Goal: Task Accomplishment & Management: Manage account settings

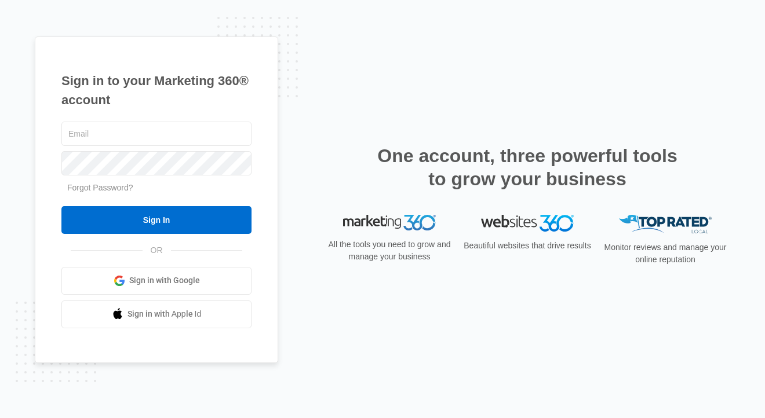
click at [0, 418] on com-1password-button at bounding box center [0, 418] width 0 height 0
type input "[PERSON_NAME][EMAIL_ADDRESS][DOMAIN_NAME]"
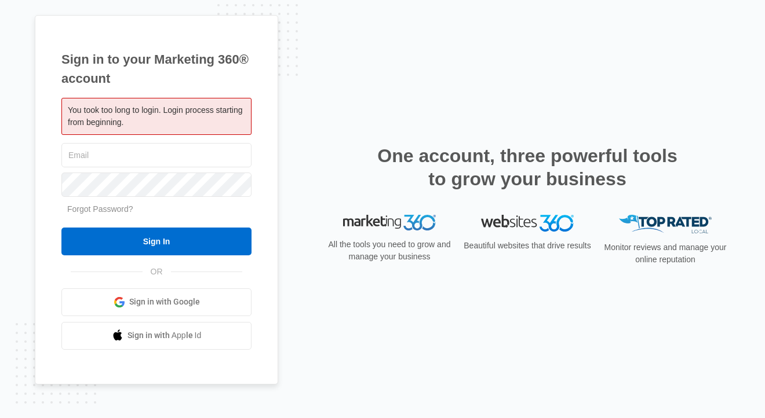
type input "[PERSON_NAME][EMAIL_ADDRESS][DOMAIN_NAME]"
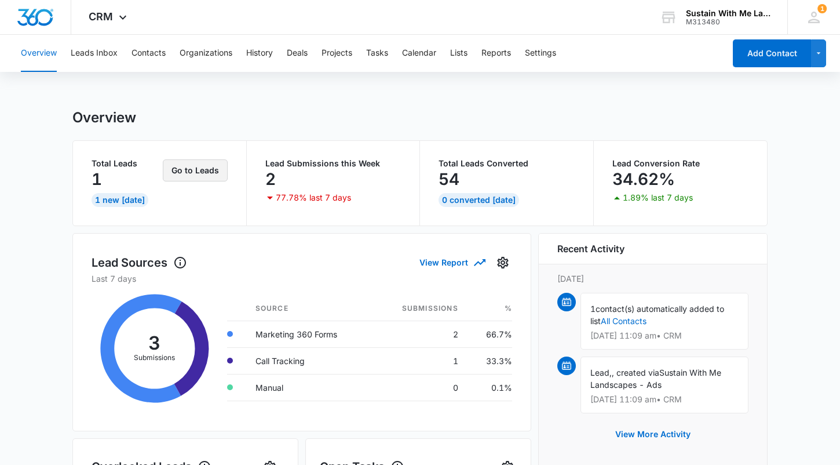
click at [189, 176] on button "Go to Leads" at bounding box center [195, 170] width 65 height 22
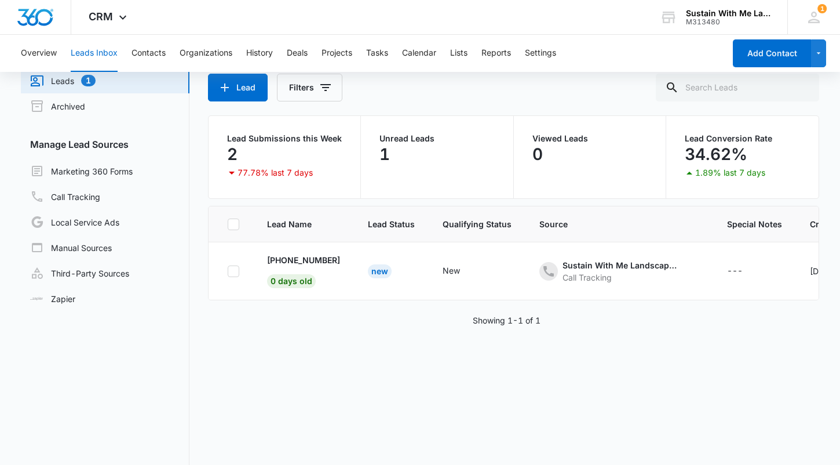
scroll to position [51, 0]
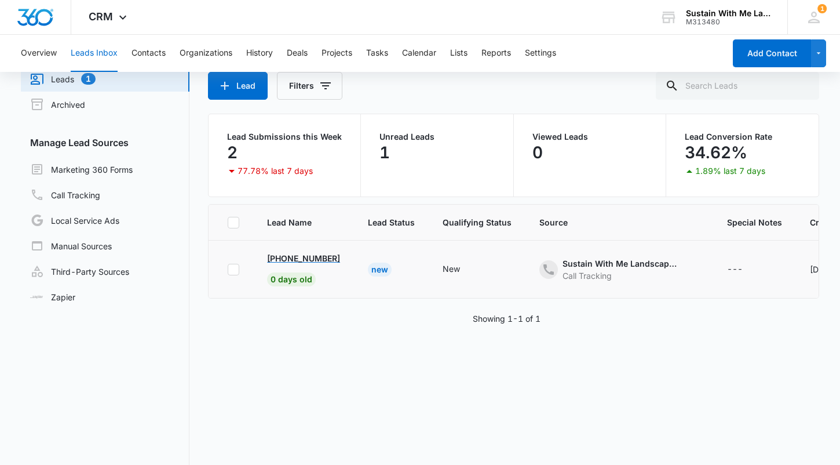
click at [287, 254] on p "+1 (510) 708-1390" at bounding box center [303, 258] width 73 height 12
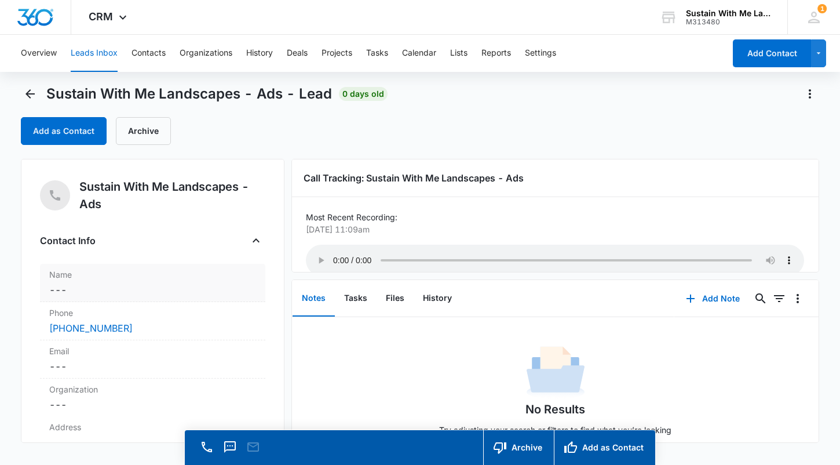
click at [191, 288] on dd "Cancel Save Changes ---" at bounding box center [152, 290] width 207 height 14
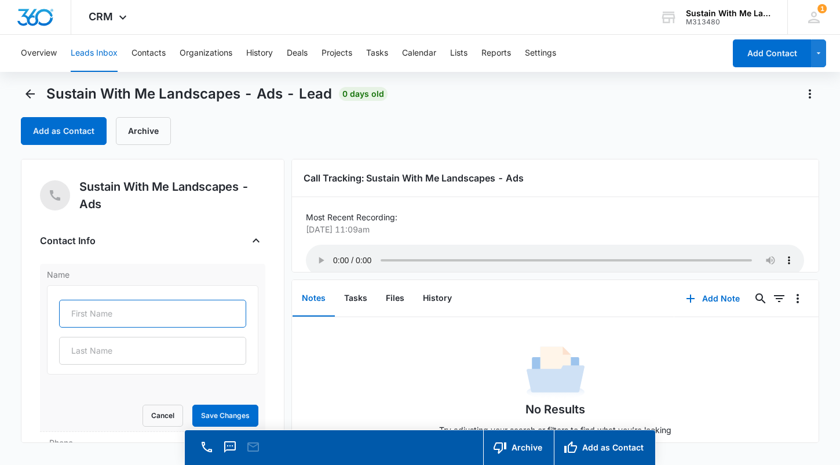
click at [164, 309] on input "text" at bounding box center [152, 313] width 187 height 28
type input "Benjamin"
click at [256, 297] on div "Sustain With Me Landscapes - Ads Contact Info Name Benjamin Cancel Save Changes…" at bounding box center [153, 301] width 264 height 284
click at [223, 407] on button "Save Changes" at bounding box center [225, 415] width 66 height 22
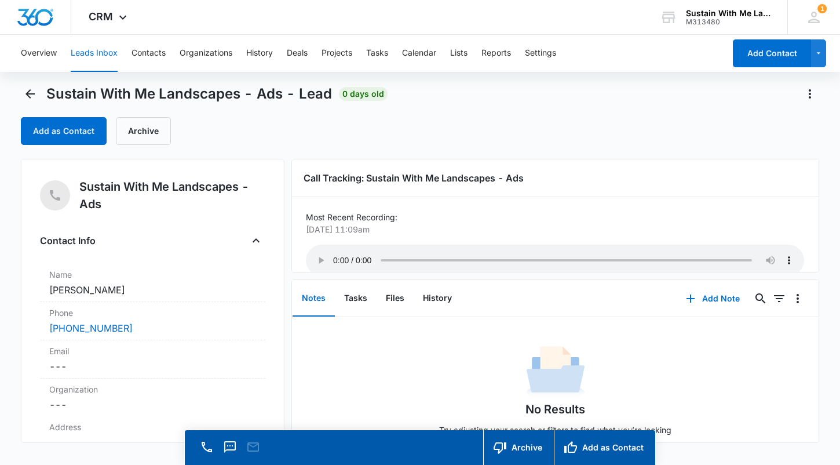
scroll to position [20, 0]
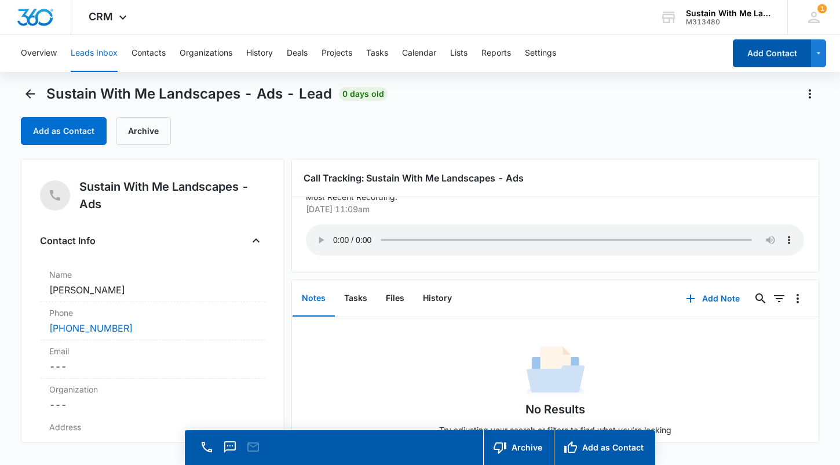
click at [748, 53] on button "Add Contact" at bounding box center [772, 53] width 78 height 28
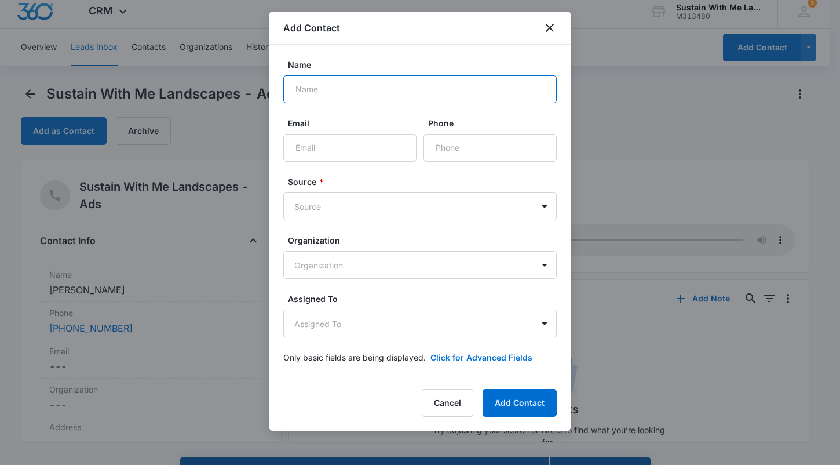
click at [397, 88] on input "Name" at bounding box center [419, 89] width 273 height 28
paste input "Kit Sturtevant-Stuart"
type input "Kit Sturtevant-Stuart"
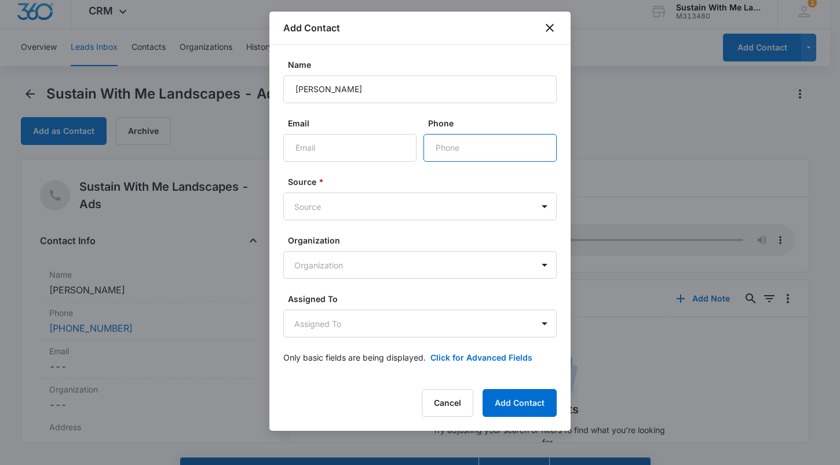
click at [451, 147] on input "Phone" at bounding box center [489, 148] width 133 height 28
paste input "(510) 507-0703"
type input "(510) 507-0703"
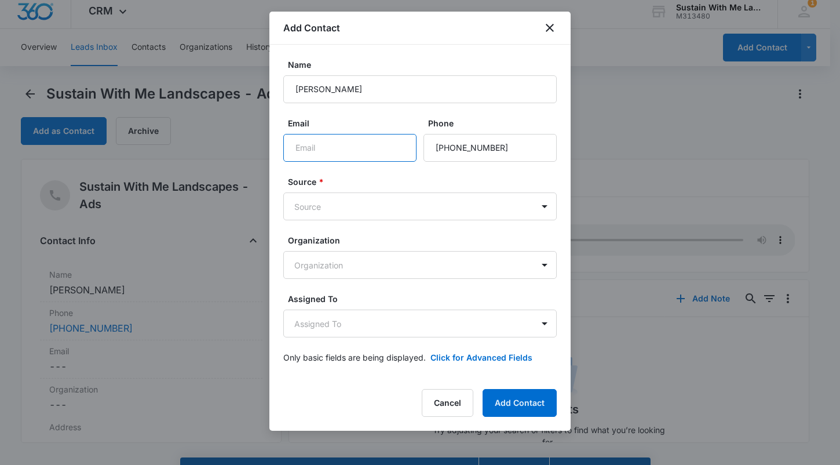
click at [345, 145] on input "Email" at bounding box center [349, 148] width 133 height 28
paste input "katherinesturtevant@comcast.net"
type input "katherinesturtevant@comcast.net"
click at [372, 211] on body "CRM Apps Reputation Websites Forms CRM Email Social Shop Payments POS Content A…" at bounding box center [420, 243] width 840 height 498
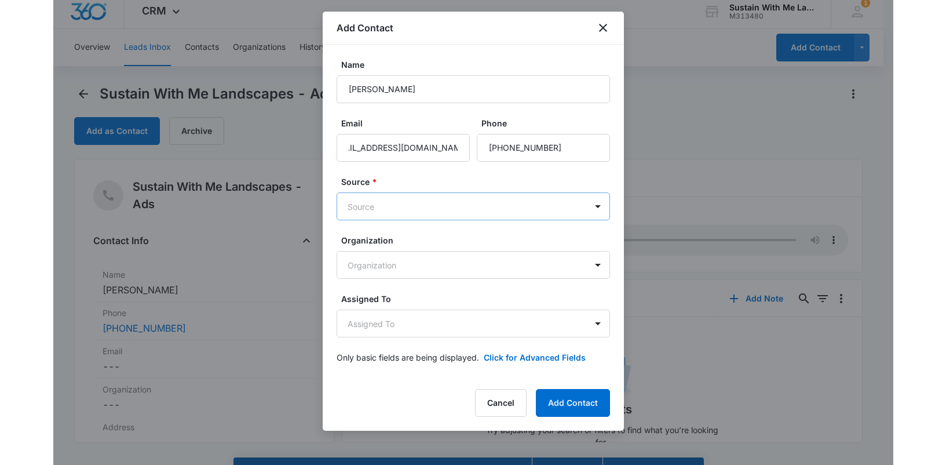
scroll to position [0, 0]
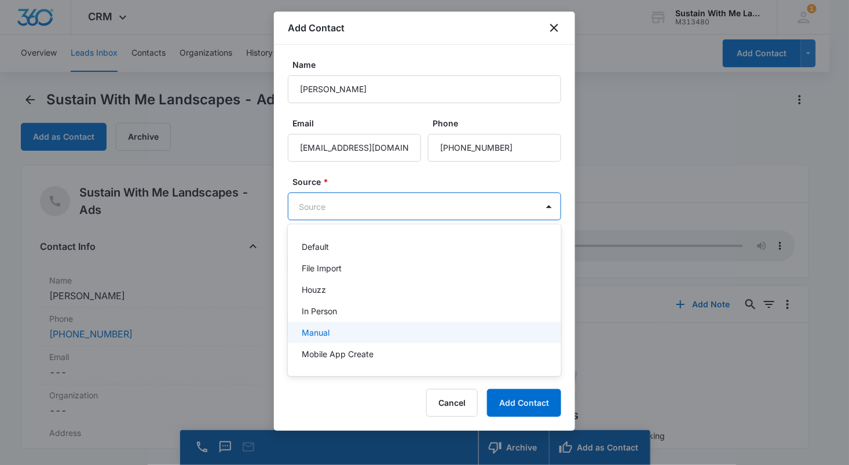
click at [364, 330] on div "Manual" at bounding box center [423, 332] width 243 height 12
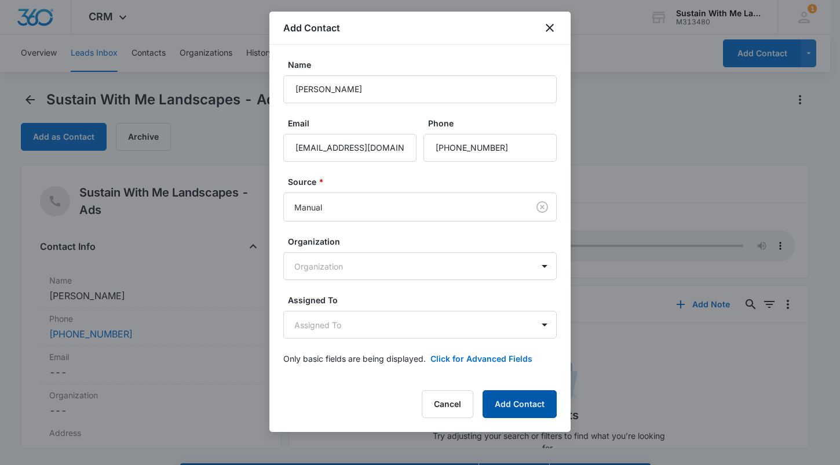
click at [514, 403] on button "Add Contact" at bounding box center [520, 404] width 74 height 28
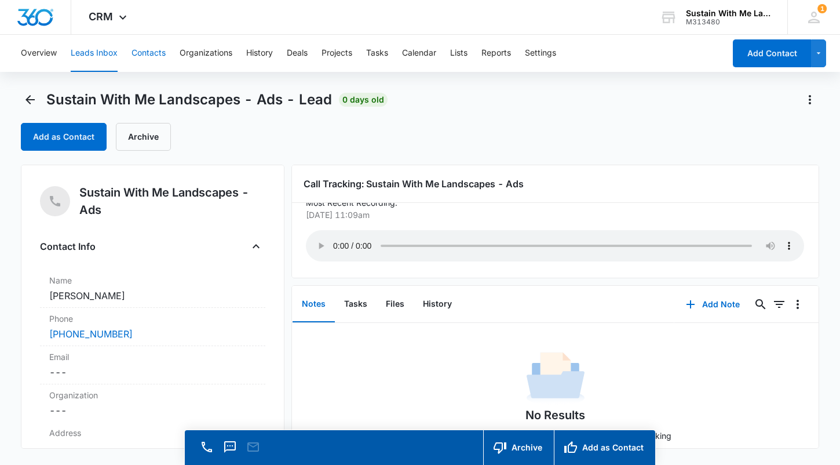
click at [157, 54] on button "Contacts" at bounding box center [149, 53] width 34 height 37
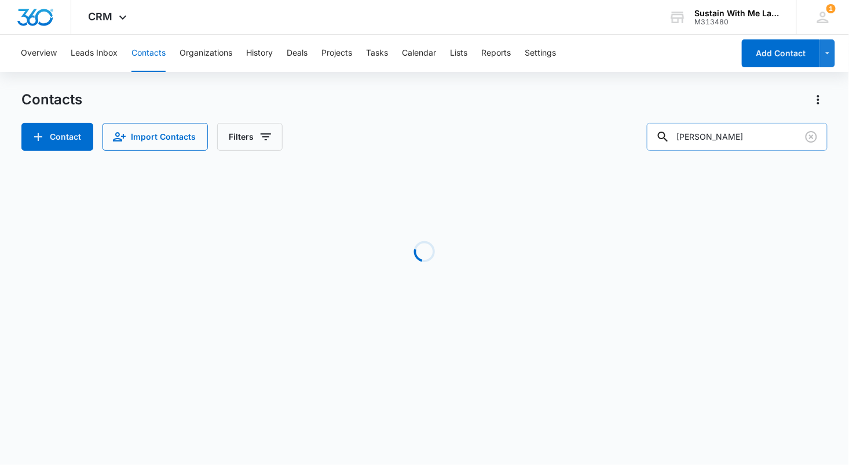
click at [759, 134] on input "shannon" at bounding box center [737, 137] width 181 height 28
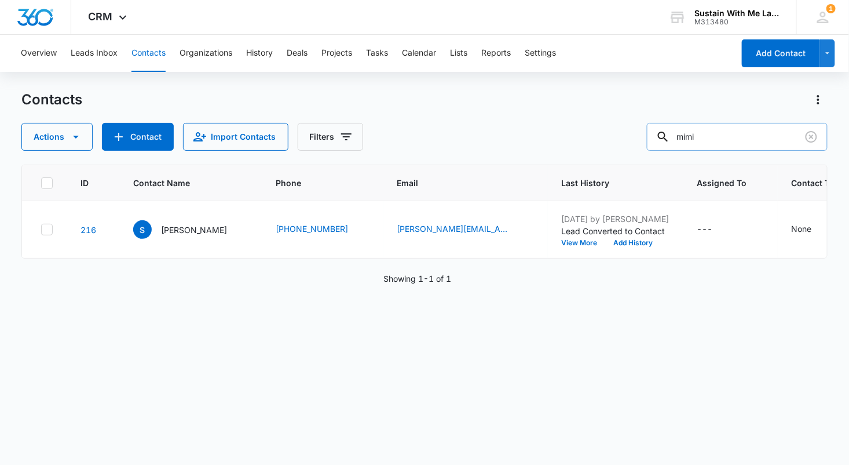
type input "mimi"
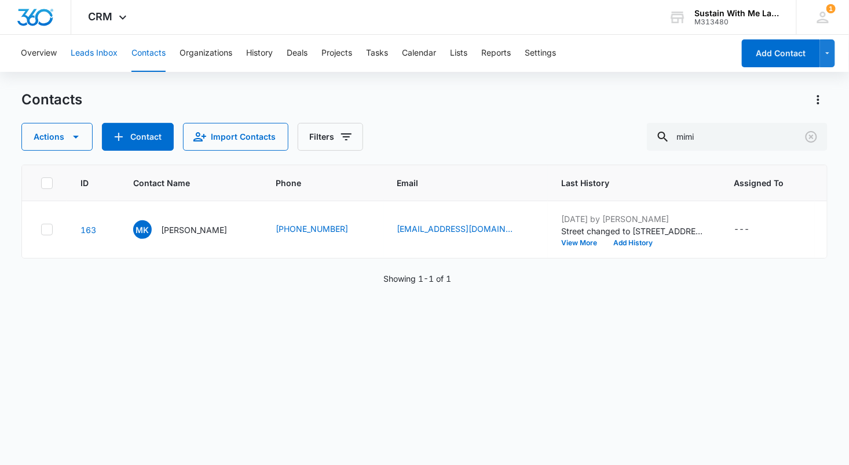
click at [98, 51] on button "Leads Inbox" at bounding box center [94, 53] width 47 height 37
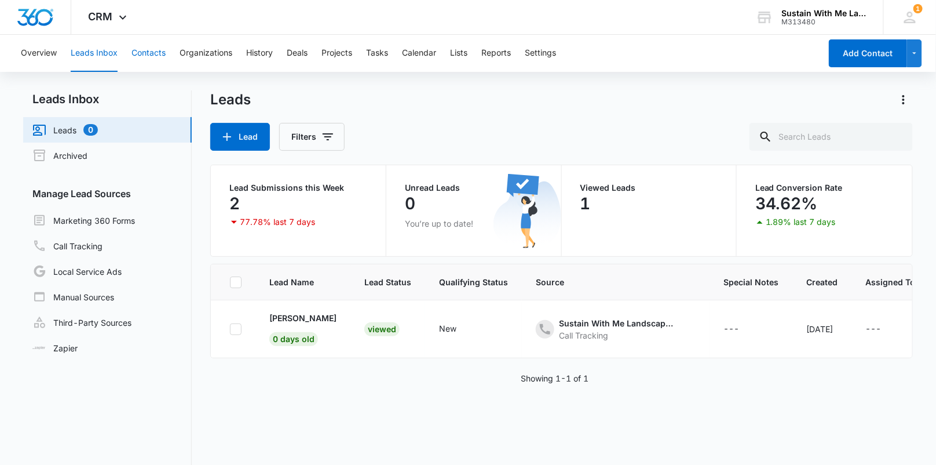
click at [143, 50] on button "Contacts" at bounding box center [149, 53] width 34 height 37
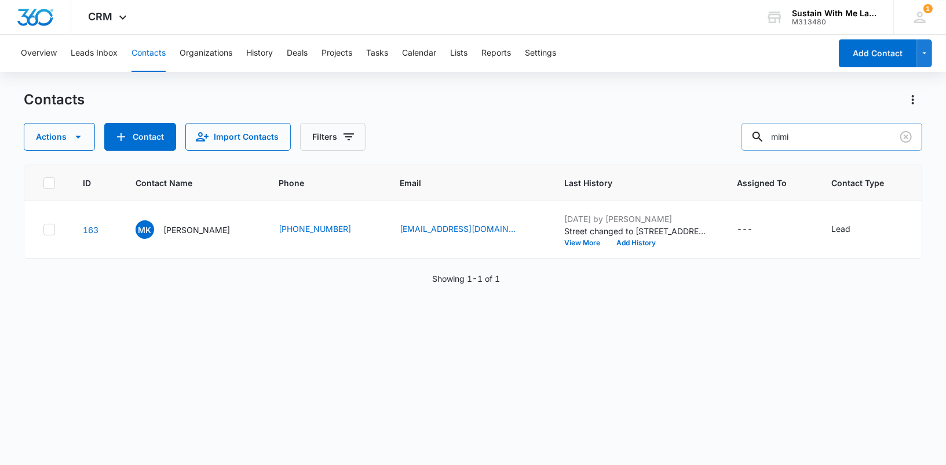
click at [849, 138] on input "mimi" at bounding box center [832, 137] width 181 height 28
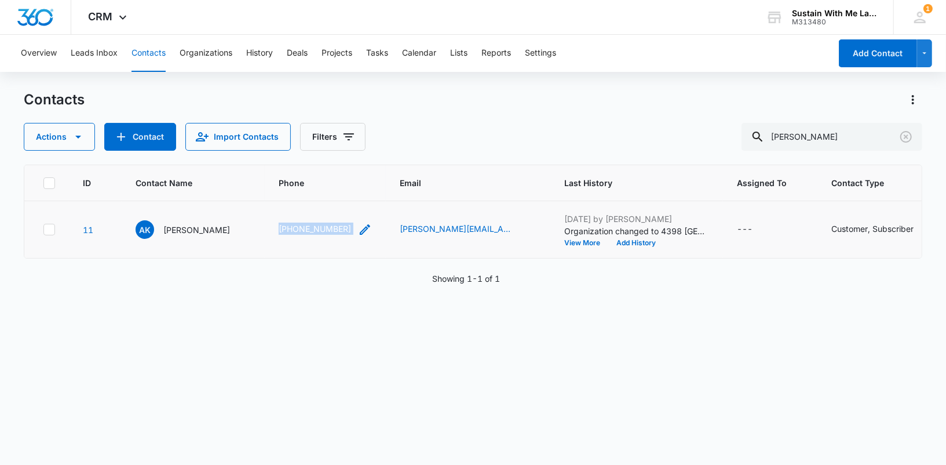
drag, startPoint x: 246, startPoint y: 242, endPoint x: 337, endPoint y: 243, distance: 91.5
click at [337, 243] on tr "11 AK Ashley Kolaya (864) 616-8904 ashley.kolaya@gmail.com Apr 28, 2025 by Cat …" at bounding box center [680, 229] width 1312 height 57
copy tr "(864) 616-8904"
click at [838, 137] on input "ashley" at bounding box center [832, 137] width 181 height 28
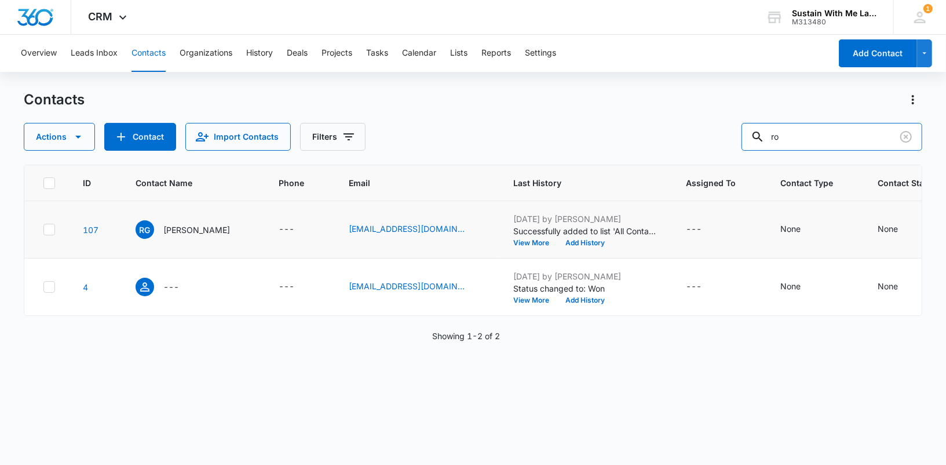
type input "r"
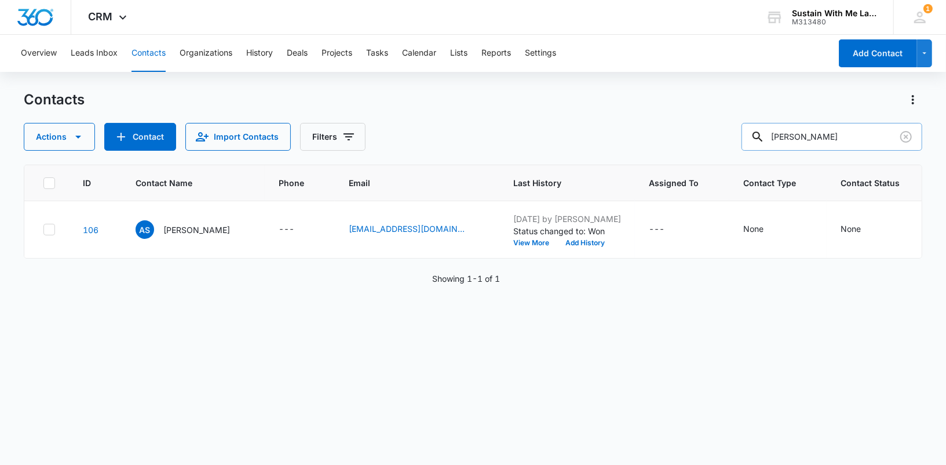
click at [849, 134] on input "anusha" at bounding box center [832, 137] width 181 height 28
type input "i"
click at [844, 138] on input "kevin" at bounding box center [832, 137] width 181 height 28
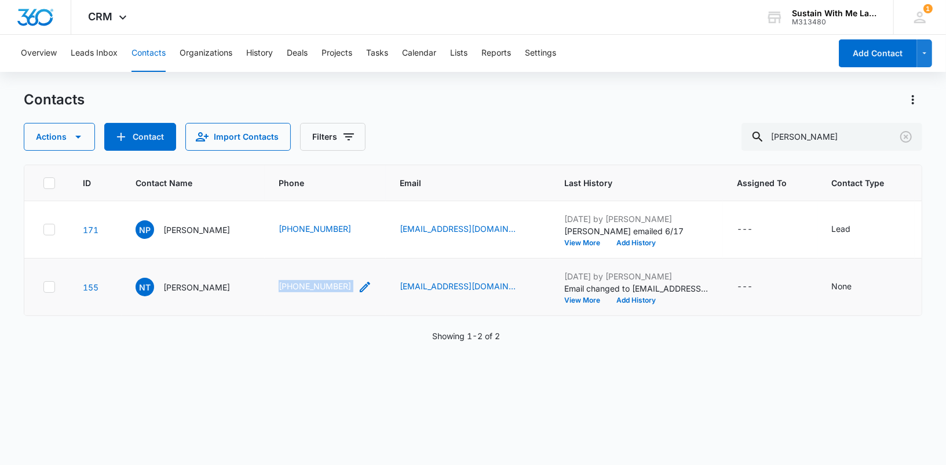
drag, startPoint x: 253, startPoint y: 306, endPoint x: 337, endPoint y: 307, distance: 84.6
click at [337, 307] on td "(510) 508-4866" at bounding box center [325, 286] width 121 height 57
copy div "(510) 508-4866"
click at [849, 141] on input "nancy" at bounding box center [832, 137] width 181 height 28
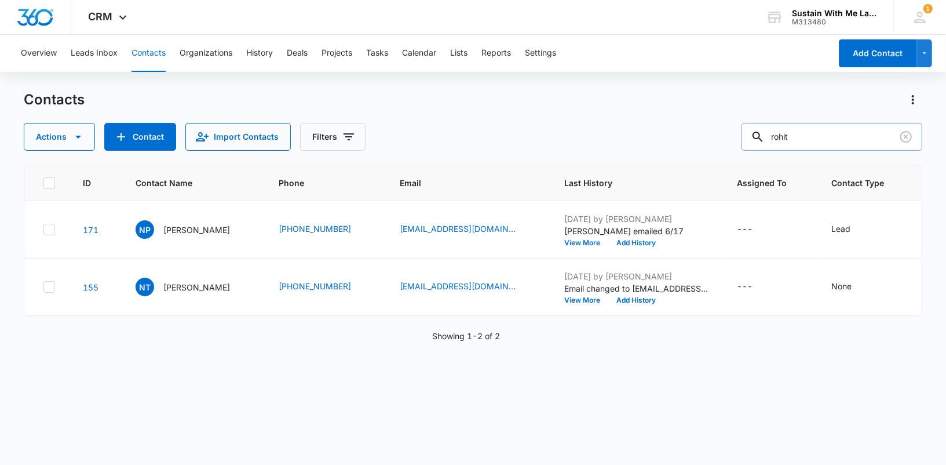
type input "rohit"
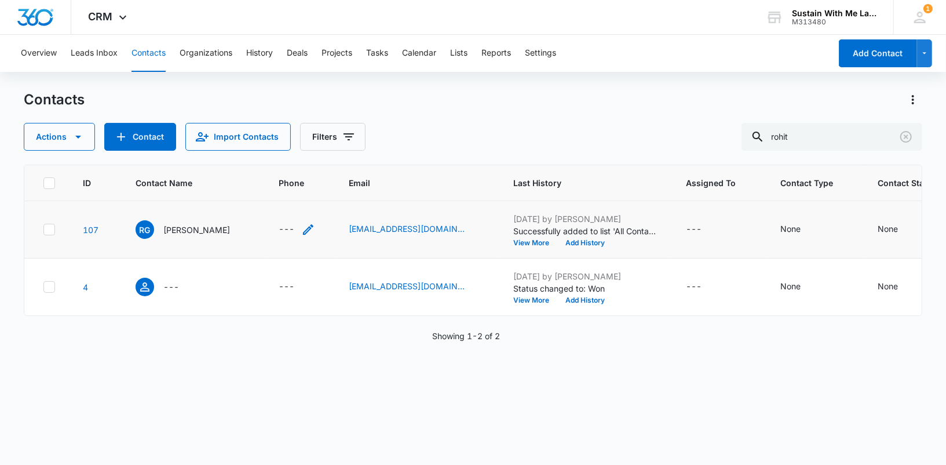
click at [303, 232] on icon "Phone - - Select to Edit Field" at bounding box center [308, 229] width 10 height 10
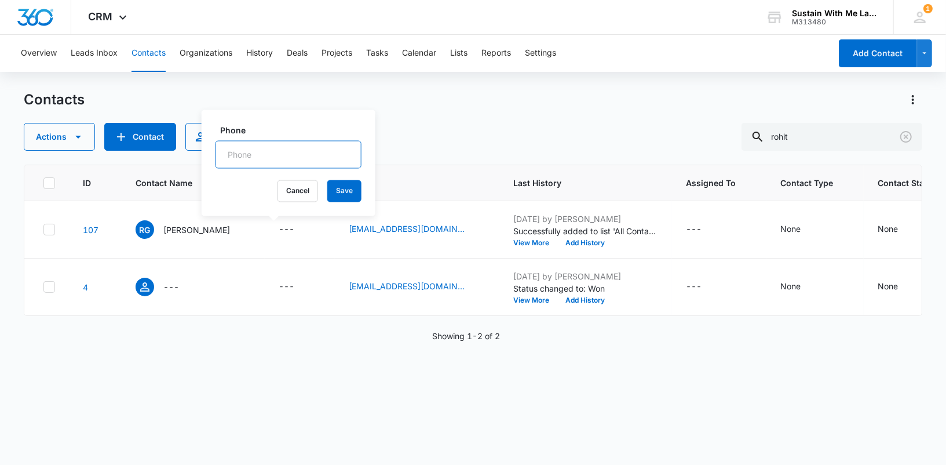
click at [285, 151] on input "Phone" at bounding box center [288, 155] width 146 height 28
paste input "(510) 326-5161"
type input "(510) 326-5161"
click at [327, 183] on button "Save" at bounding box center [344, 191] width 34 height 22
